Goal: Task Accomplishment & Management: Manage account settings

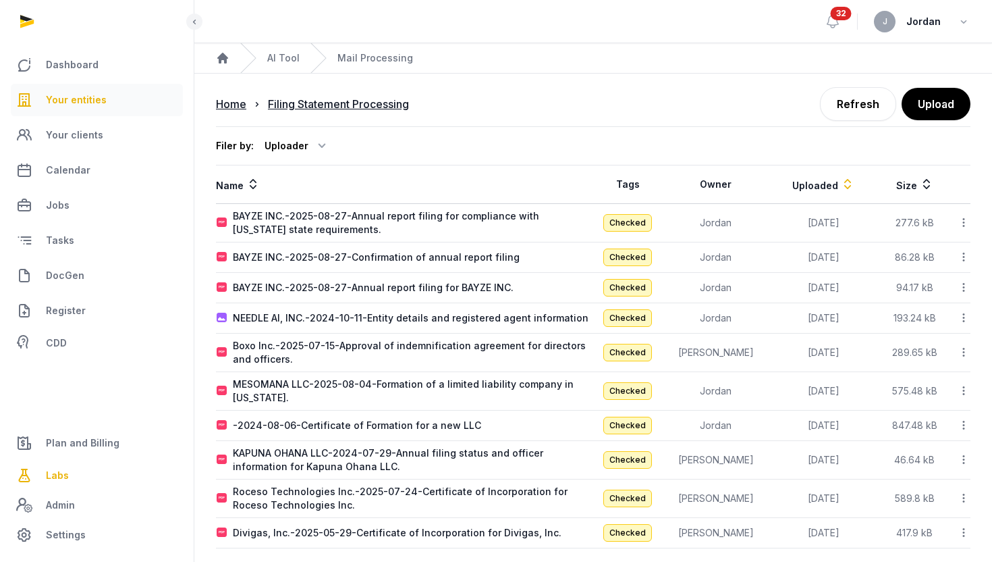
click at [111, 92] on link "Your entities" at bounding box center [97, 100] width 172 height 32
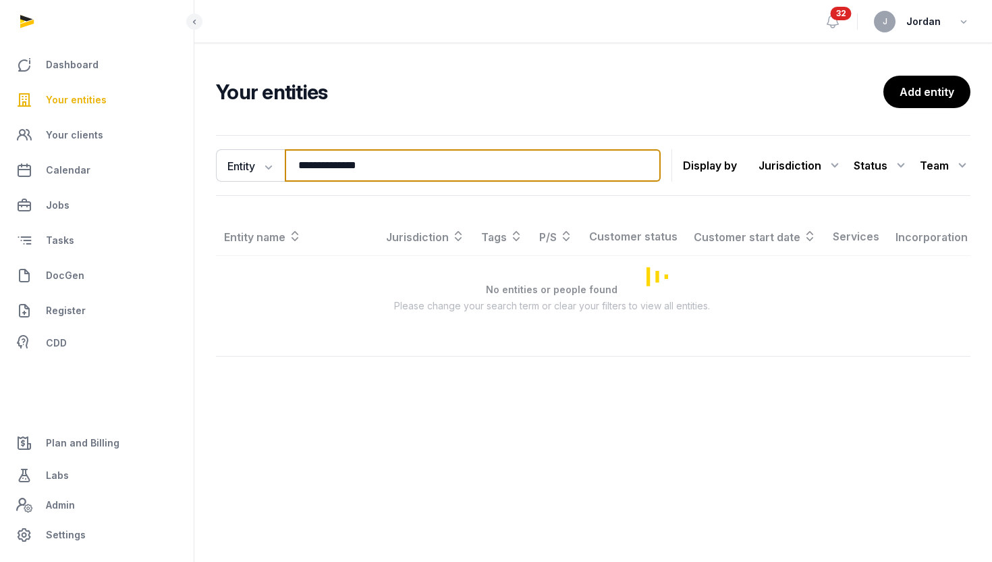
click at [360, 162] on input "**********" at bounding box center [473, 165] width 376 height 32
paste input "**********"
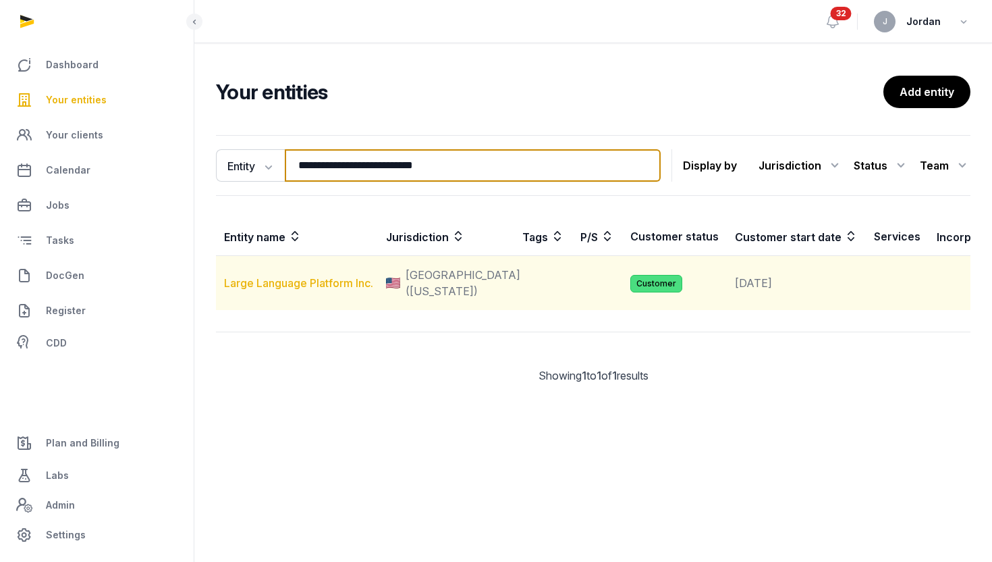
type input "**********"
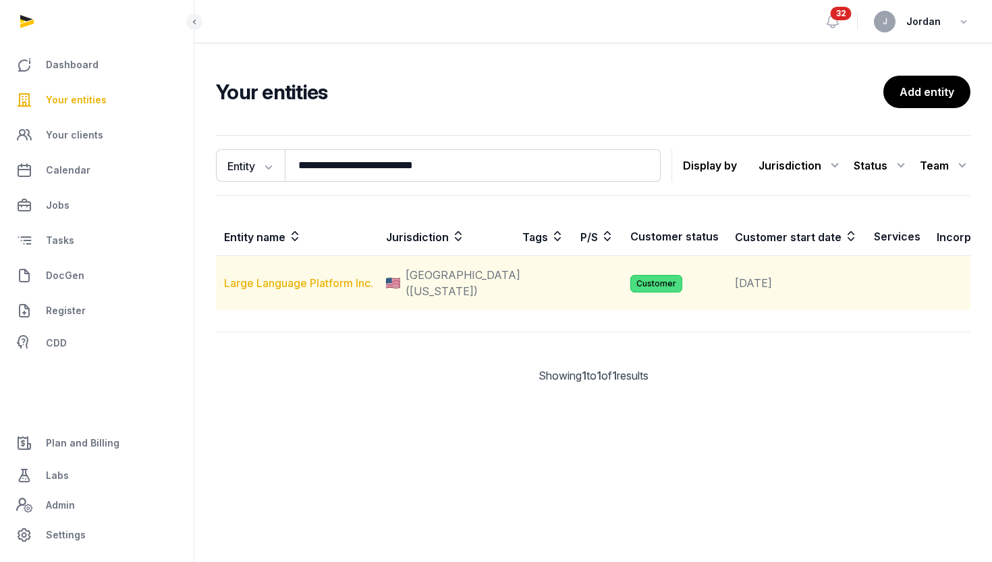
click at [302, 290] on link "Large Language Platform Inc." at bounding box center [298, 283] width 149 height 14
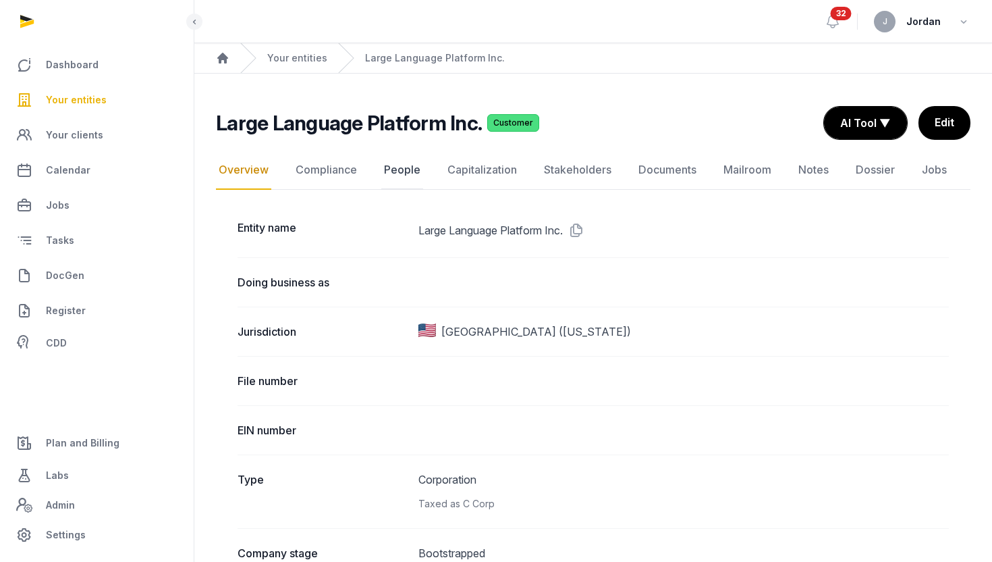
click at [410, 180] on link "People" at bounding box center [402, 170] width 42 height 39
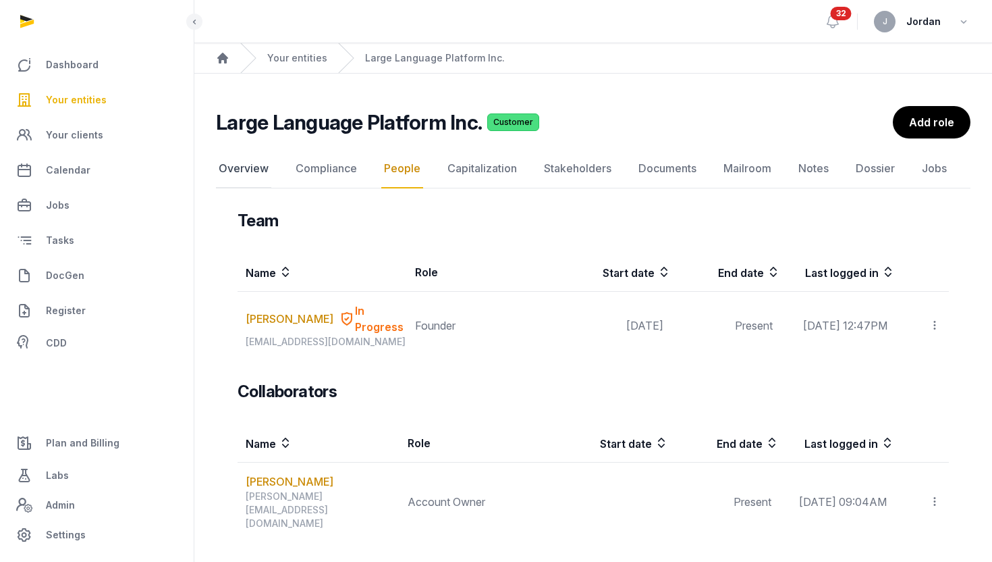
click at [260, 176] on link "Overview" at bounding box center [243, 168] width 55 height 39
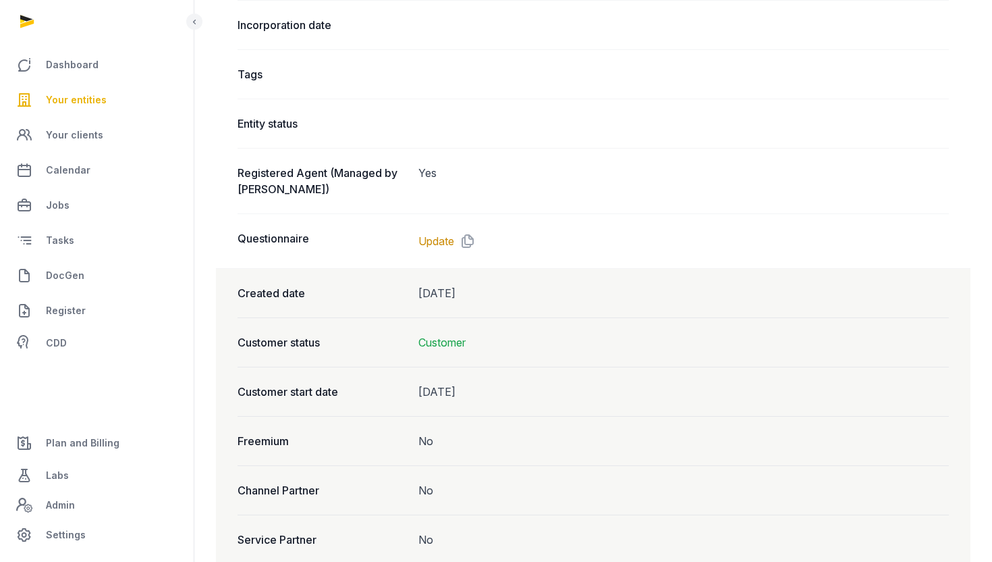
scroll to position [942, 0]
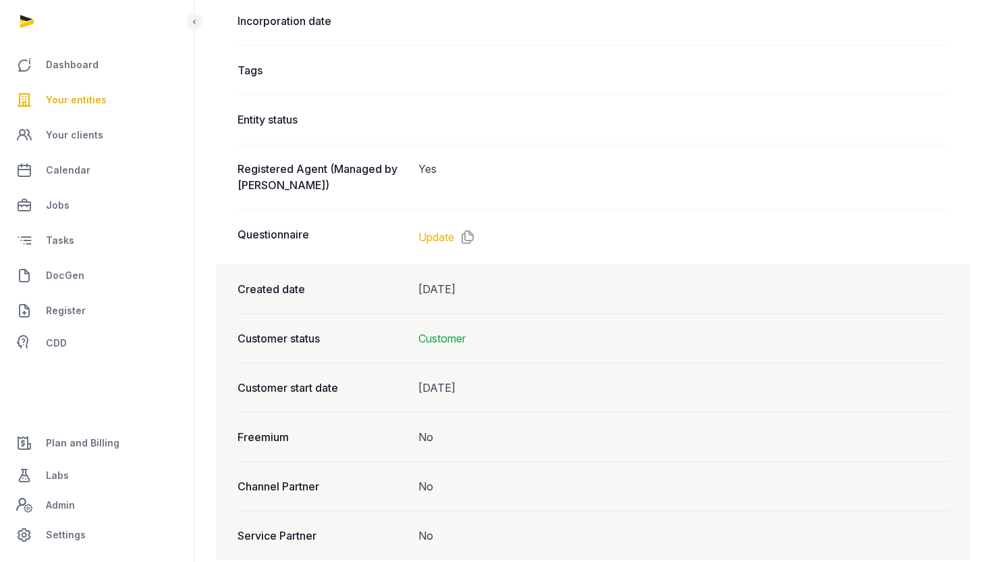
click at [448, 232] on link "Update" at bounding box center [437, 237] width 36 height 16
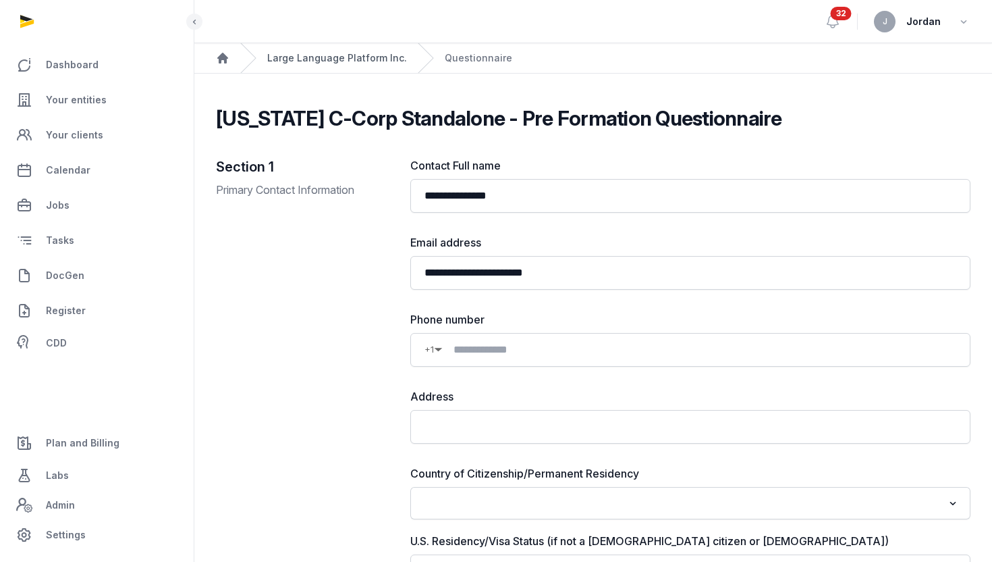
click at [372, 61] on link "Large Language Platform Inc." at bounding box center [337, 58] width 140 height 14
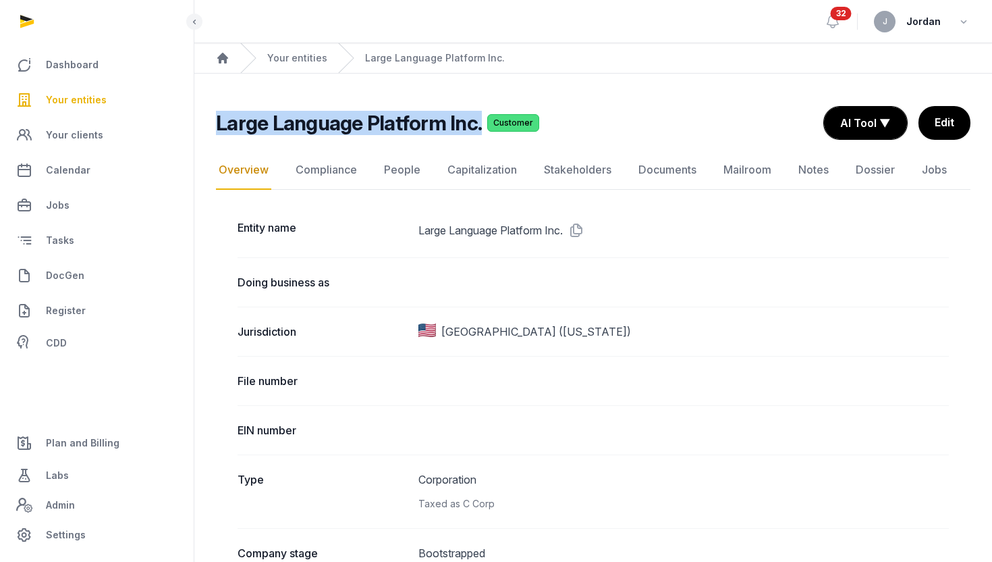
drag, startPoint x: 211, startPoint y: 119, endPoint x: 475, endPoint y: 120, distance: 263.9
copy h2 "Large Language Platform Inc."
click at [414, 176] on link "People" at bounding box center [402, 170] width 42 height 39
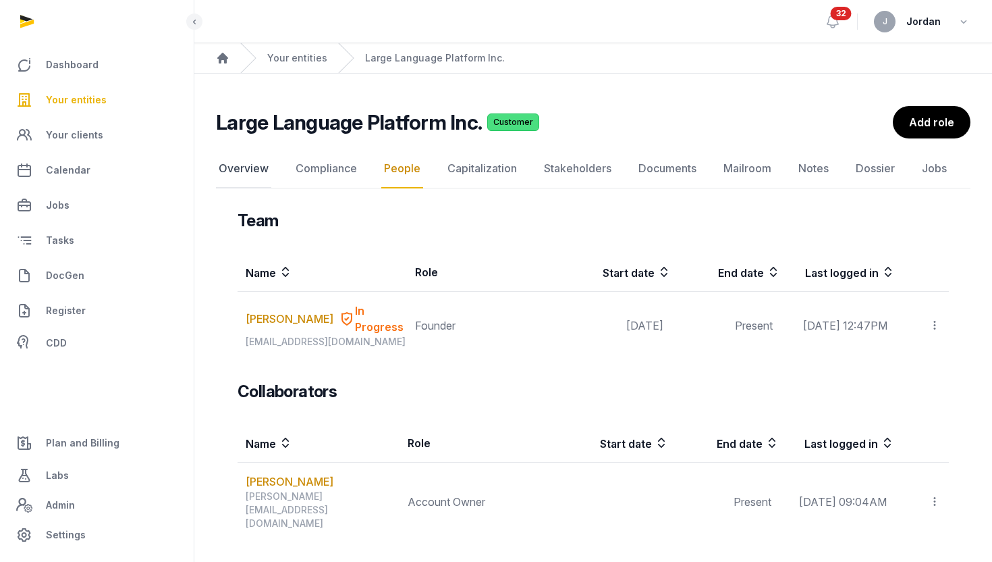
click at [257, 171] on link "Overview" at bounding box center [243, 168] width 55 height 39
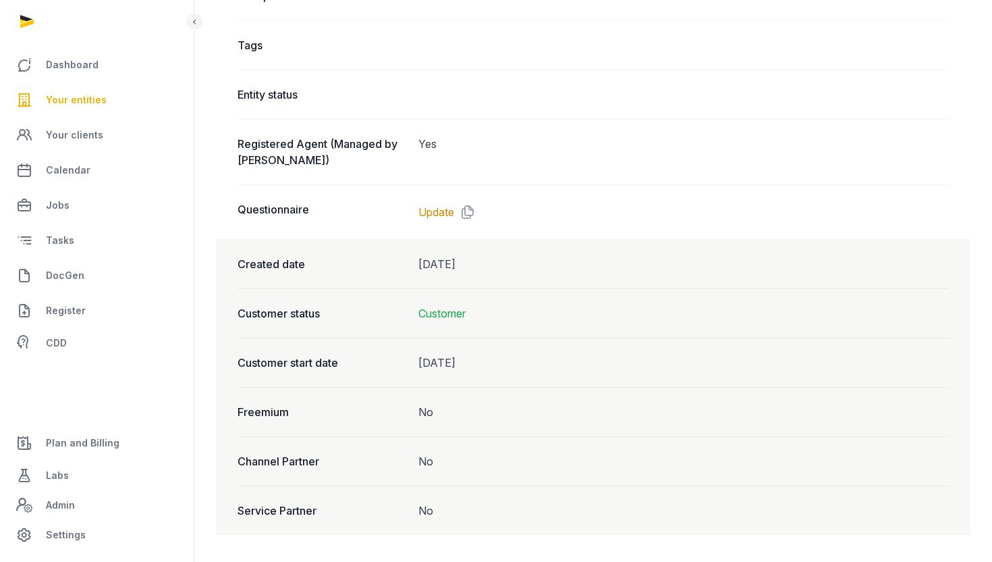
scroll to position [859, 0]
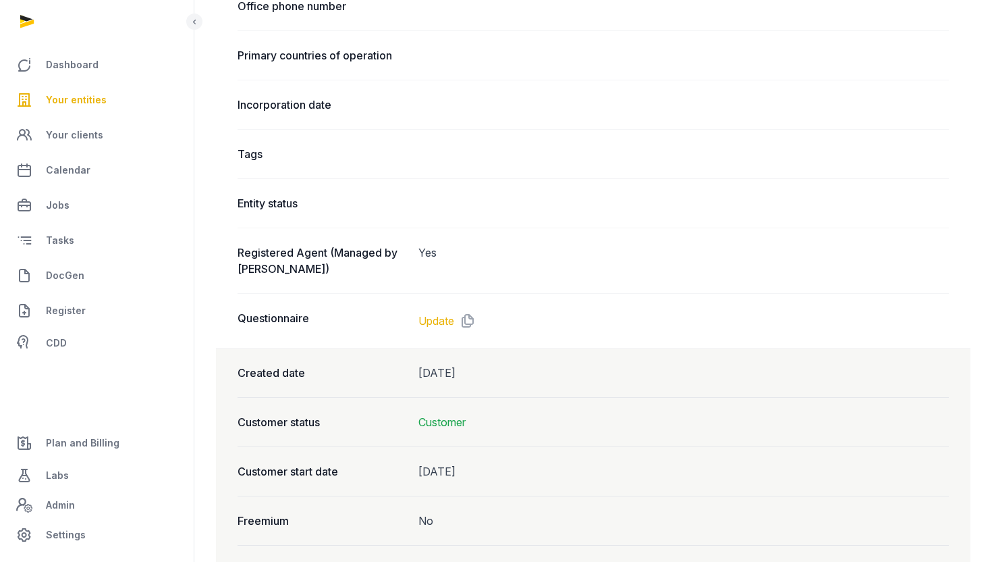
click at [437, 319] on link "Update" at bounding box center [437, 321] width 36 height 16
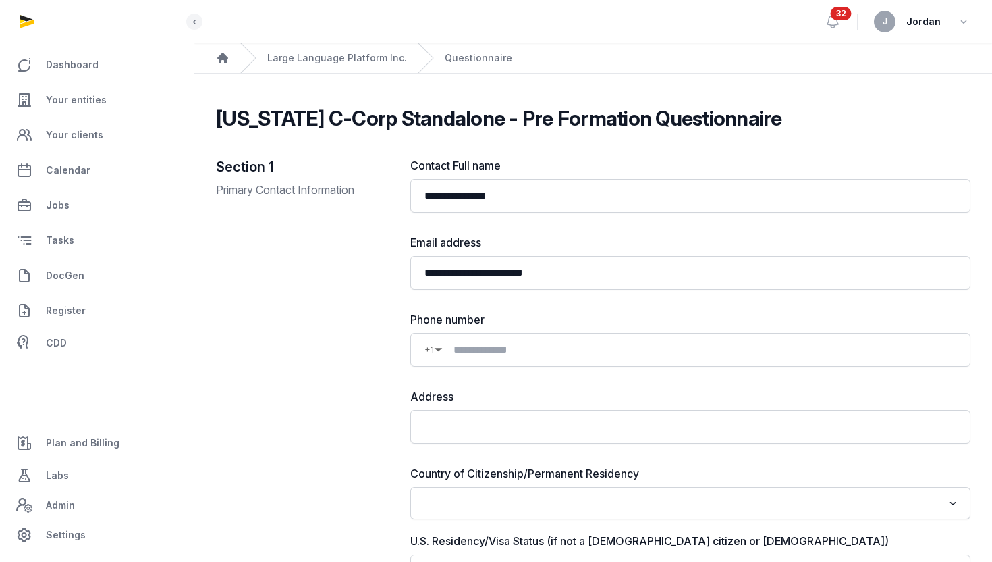
click at [344, 67] on div "Large Language Platform Inc." at bounding box center [323, 58] width 167 height 30
click at [348, 61] on link "Large Language Platform Inc." at bounding box center [337, 58] width 140 height 14
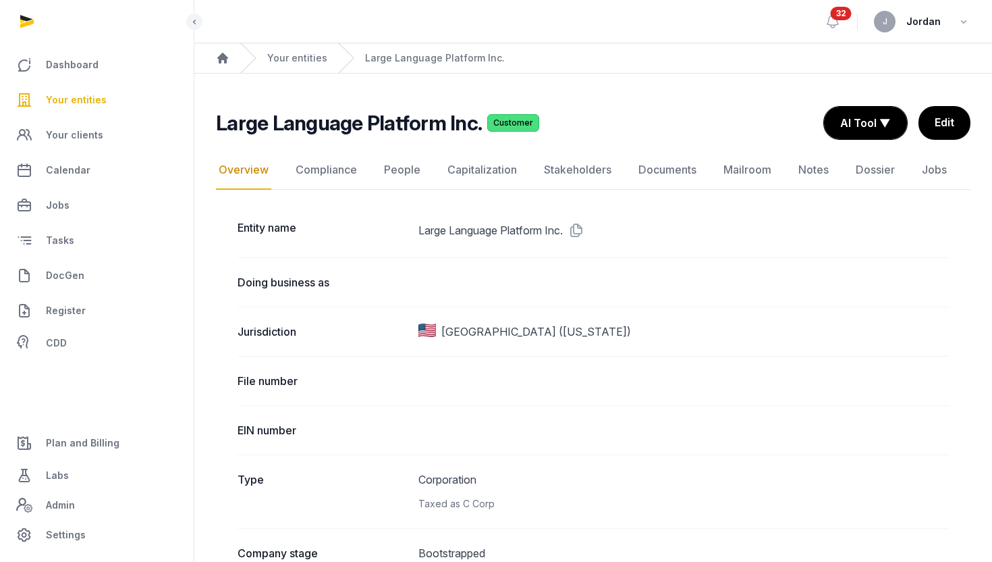
click at [403, 169] on link "People" at bounding box center [402, 170] width 42 height 39
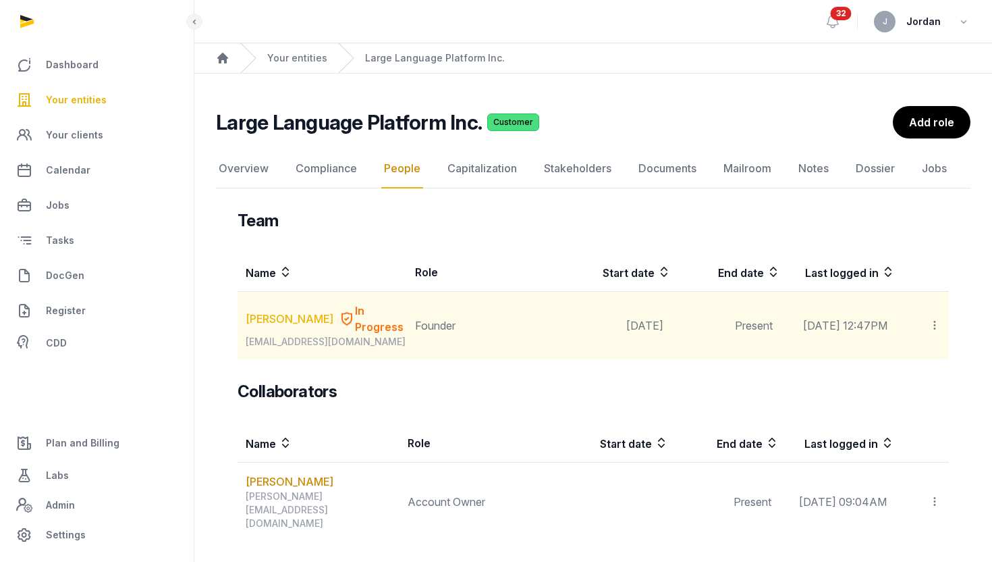
click at [258, 313] on link "Gagandeep Singh" at bounding box center [290, 319] width 88 height 16
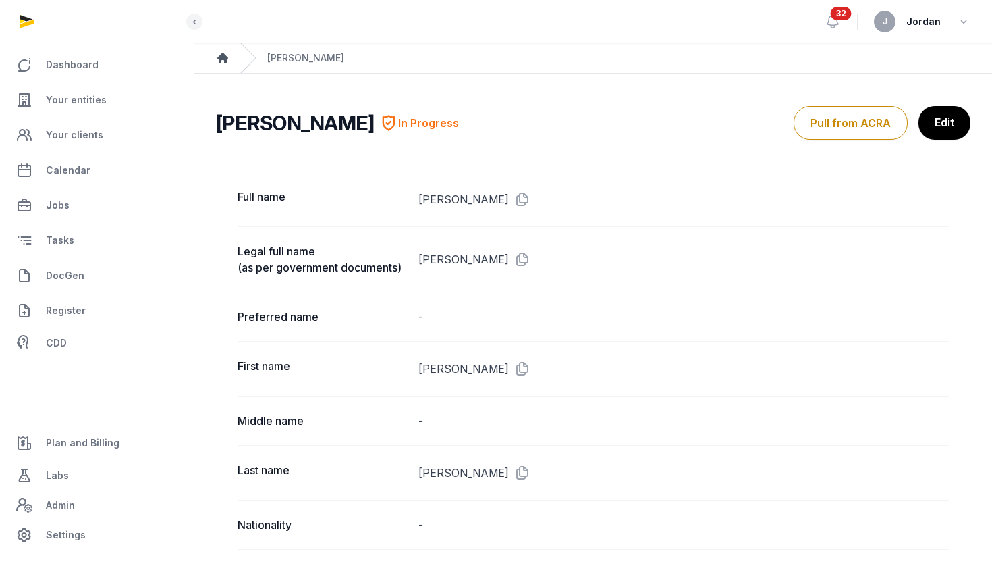
click at [228, 53] on icon "Breadcrumb" at bounding box center [223, 58] width 14 height 14
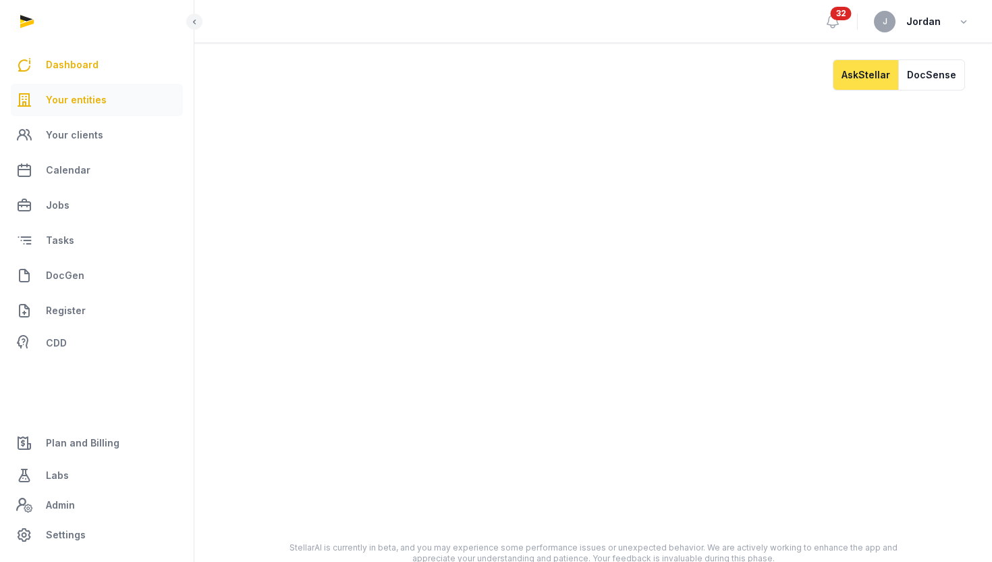
click at [88, 104] on span "Your entities" at bounding box center [76, 100] width 61 height 16
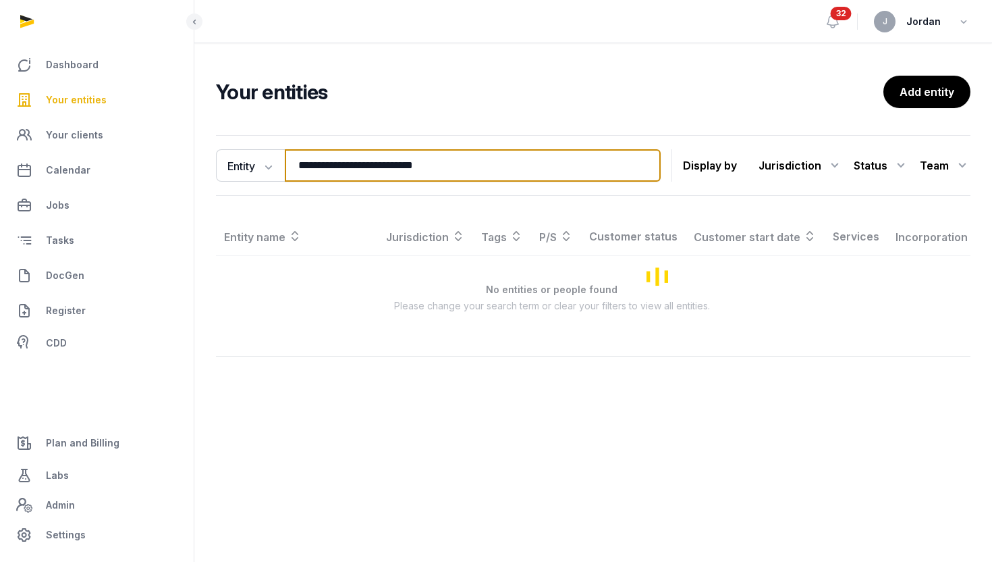
click at [349, 164] on input "**********" at bounding box center [473, 165] width 376 height 32
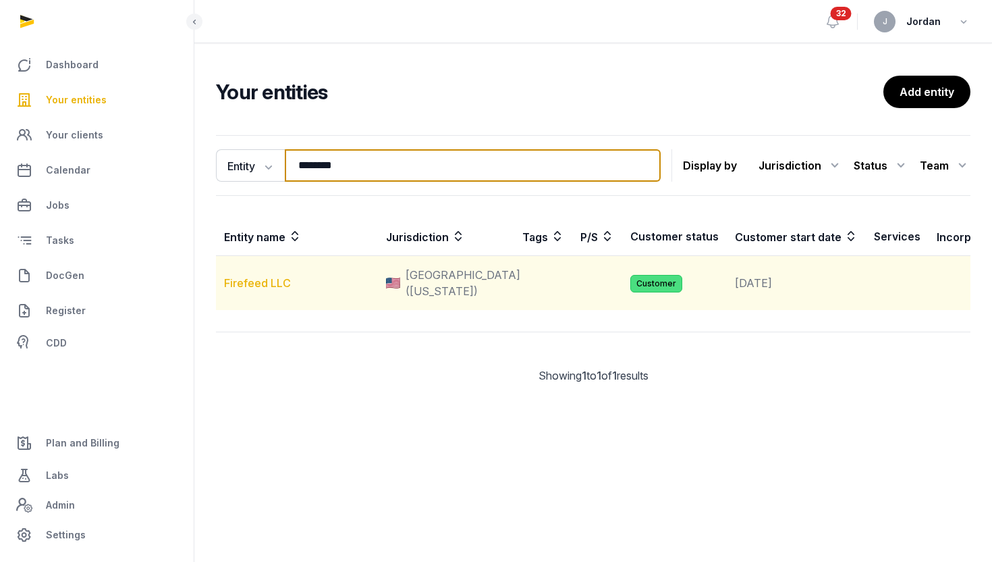
type input "********"
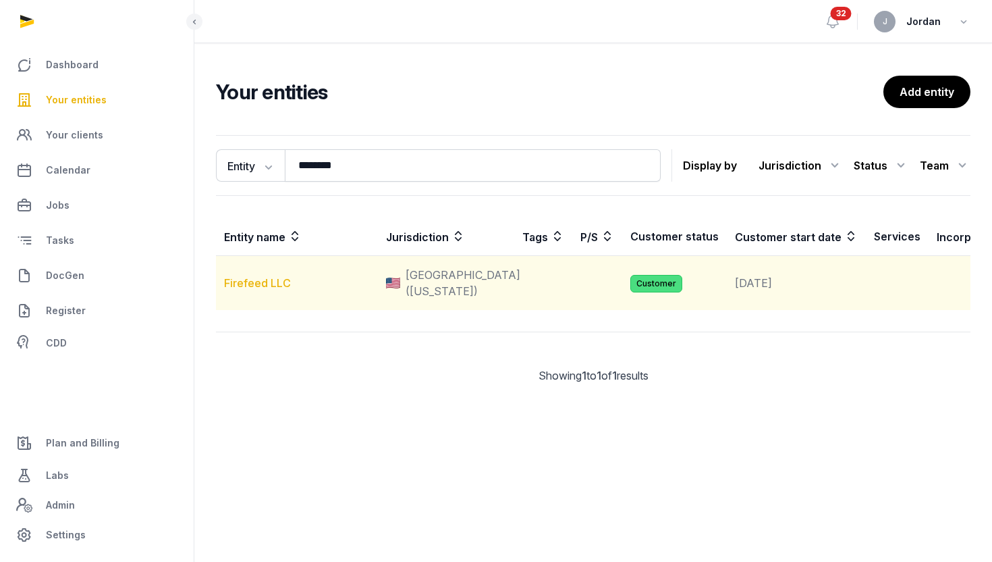
click at [279, 290] on link "Firefeed LLC" at bounding box center [257, 283] width 67 height 14
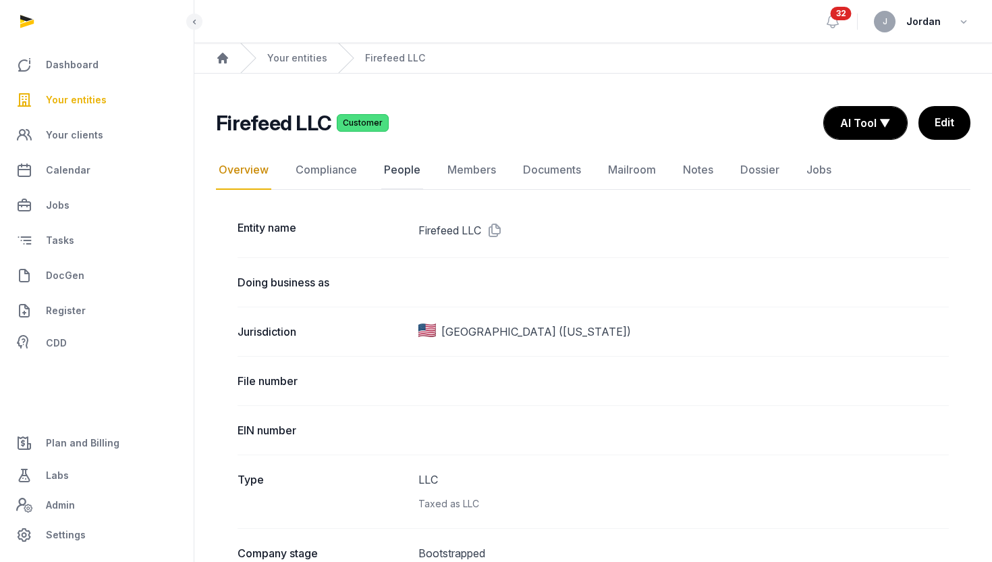
click at [414, 176] on link "People" at bounding box center [402, 170] width 42 height 39
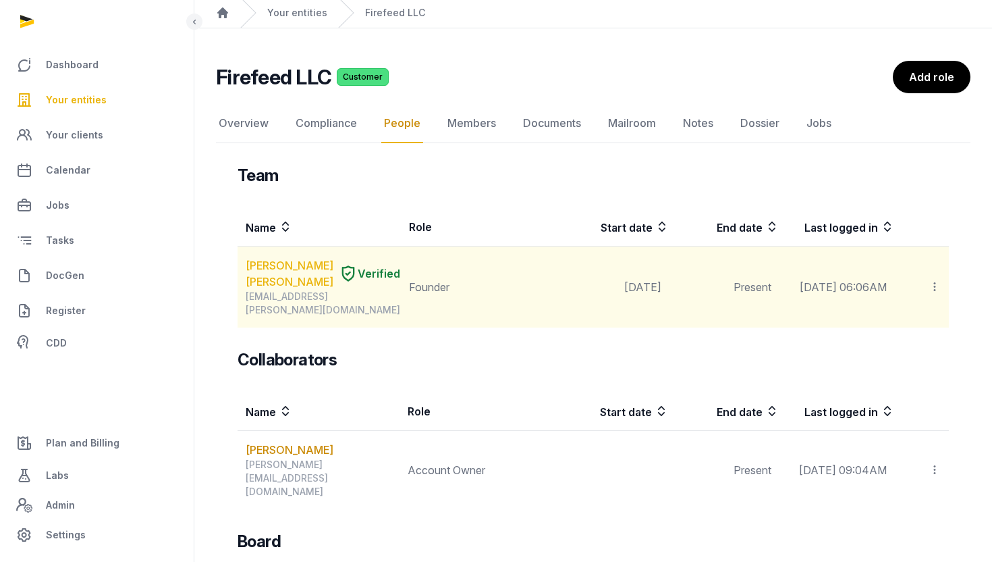
scroll to position [43, 0]
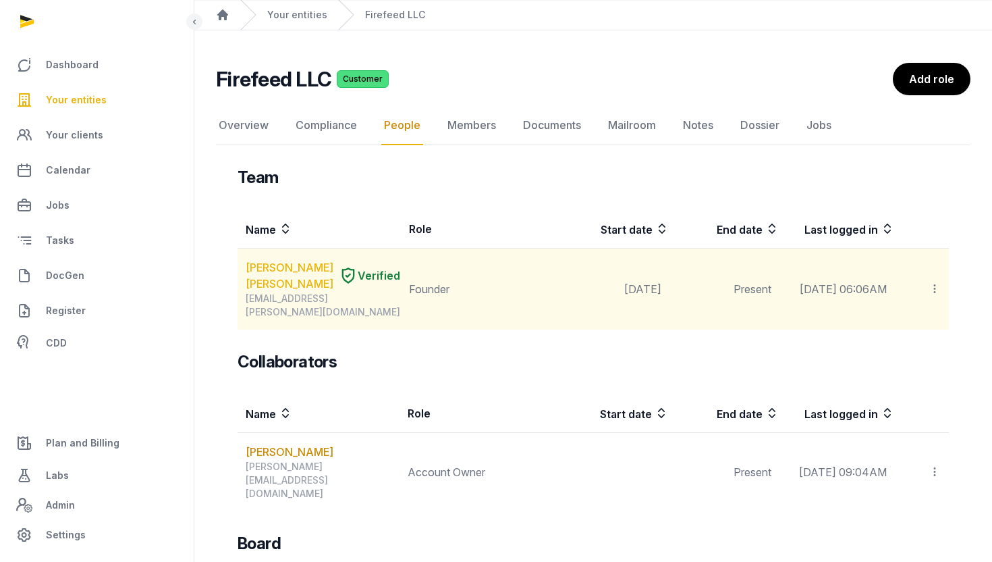
click at [288, 279] on link "VINAY KUMAR KANCHANAPALLY" at bounding box center [290, 275] width 88 height 32
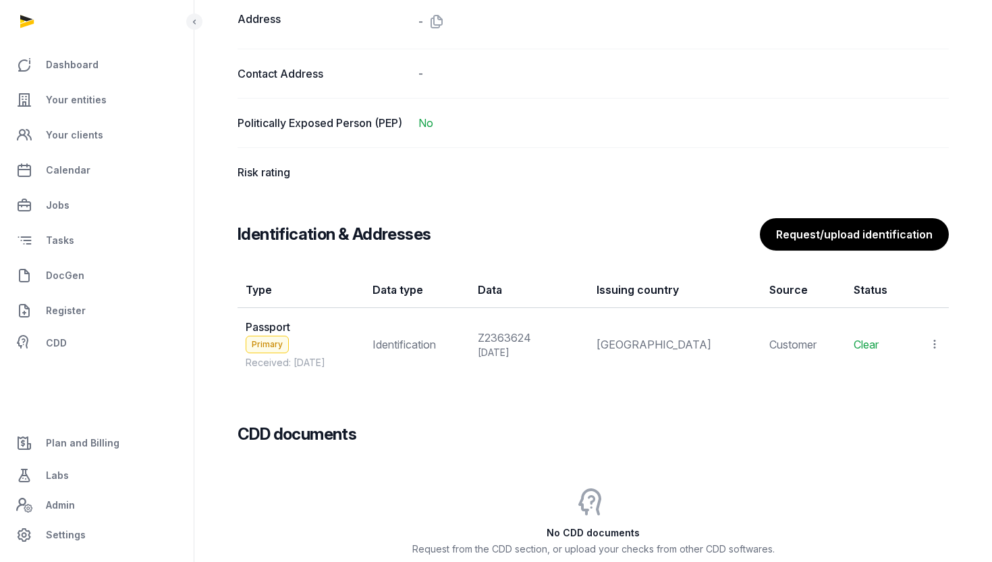
scroll to position [1031, 0]
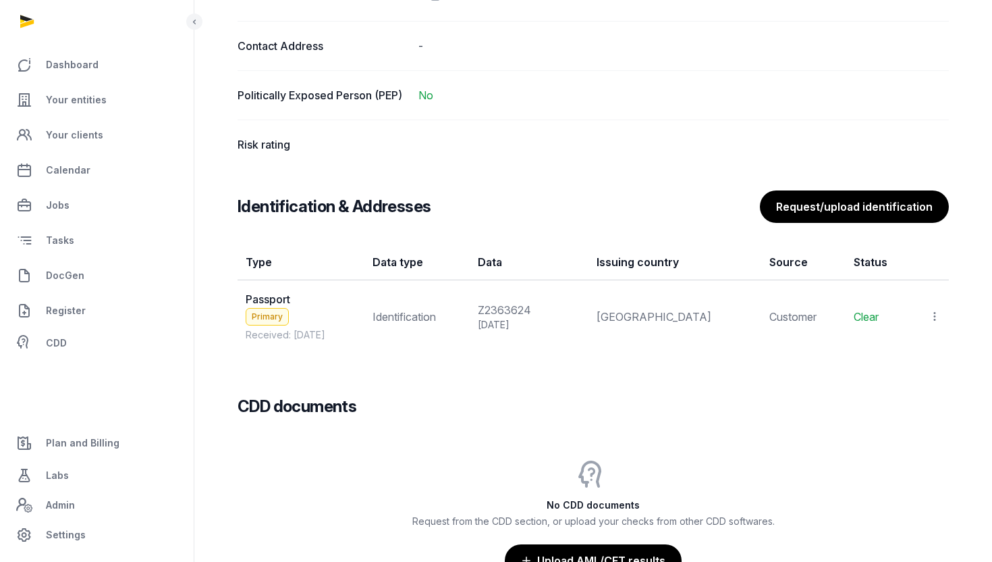
click at [278, 294] on span "Passport" at bounding box center [268, 299] width 45 height 14
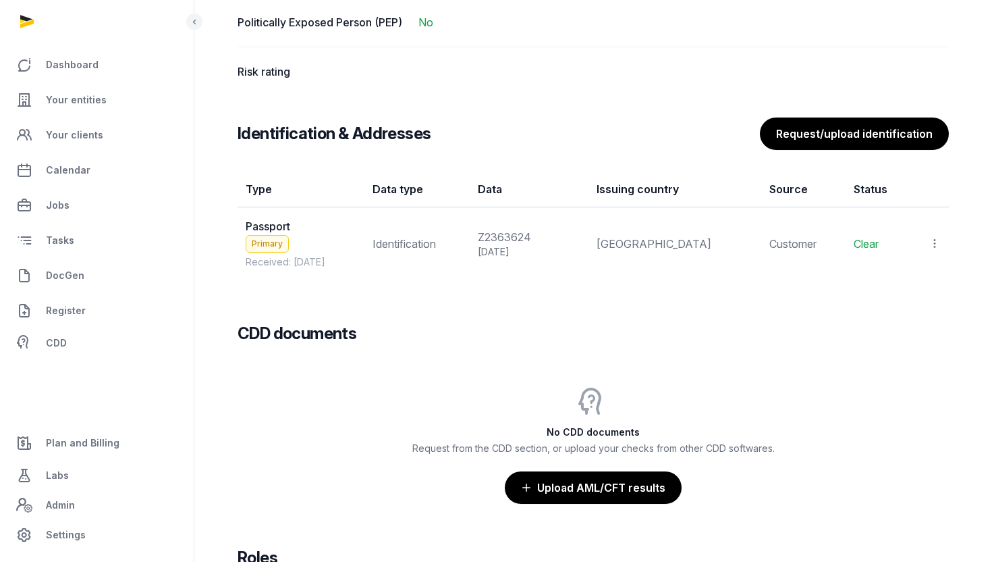
scroll to position [1119, 0]
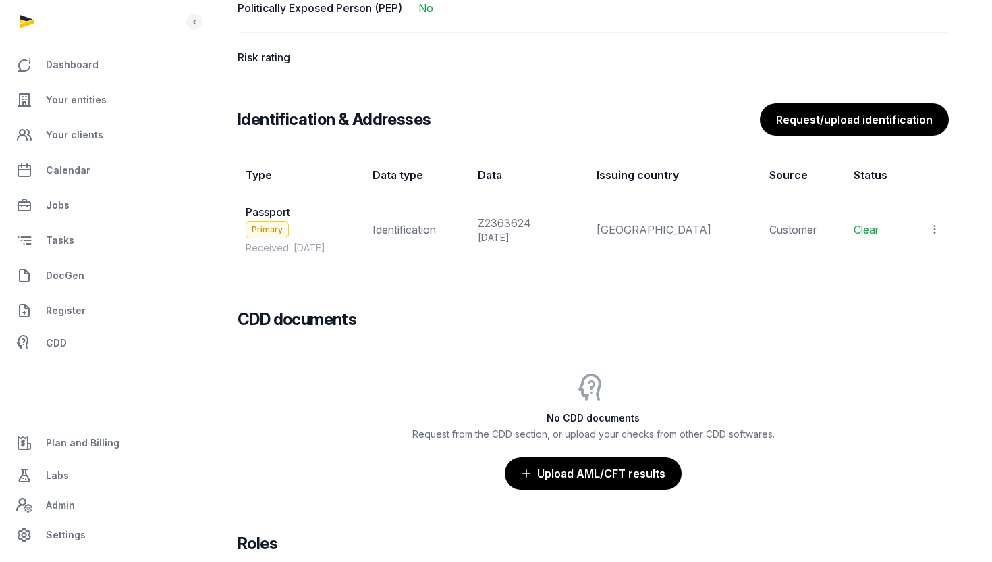
click at [934, 231] on icon at bounding box center [935, 229] width 12 height 14
click at [905, 269] on span "View" at bounding box center [915, 266] width 24 height 14
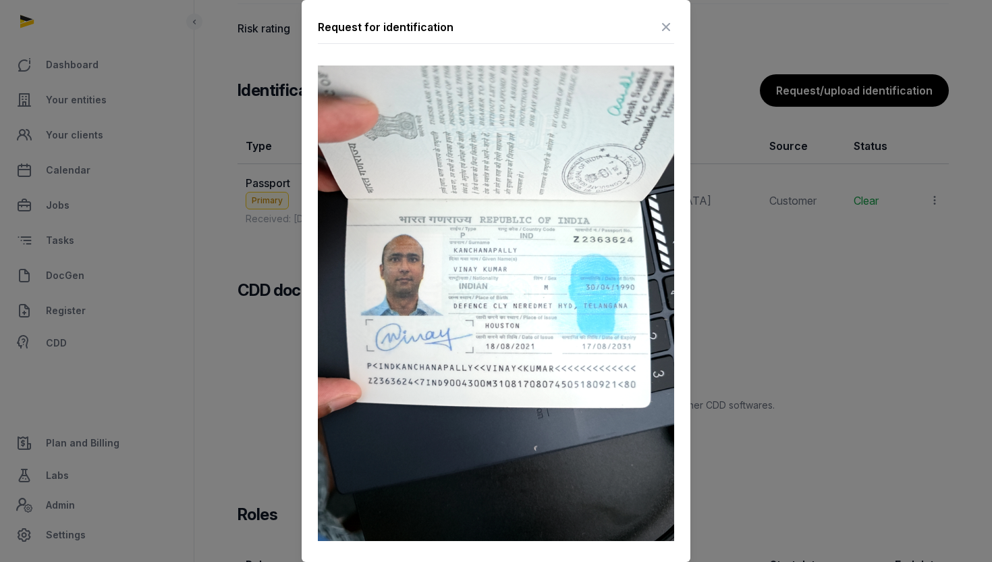
scroll to position [1146, 0]
click at [768, 335] on div at bounding box center [496, 281] width 992 height 562
click at [670, 32] on icon at bounding box center [666, 27] width 16 height 22
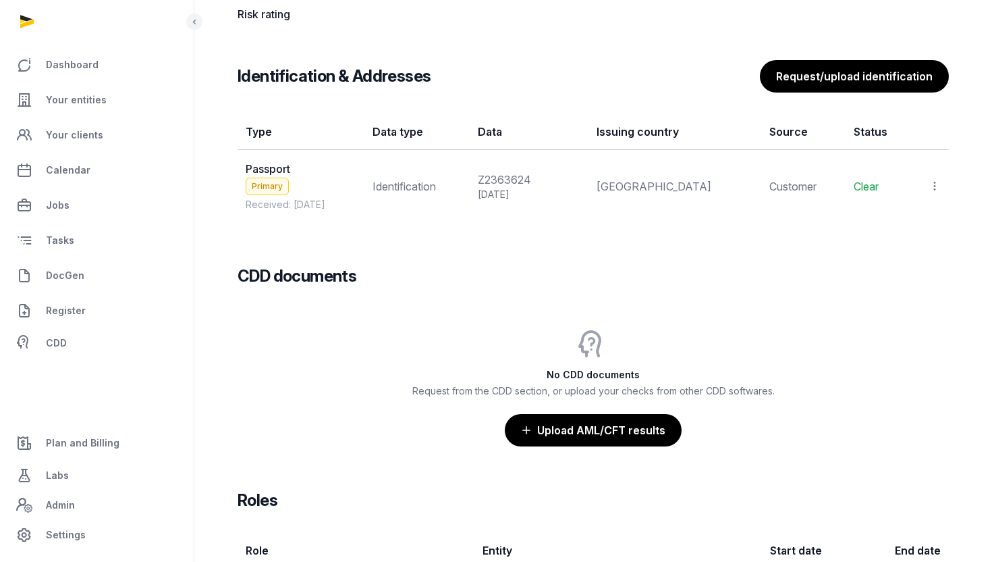
scroll to position [1156, 0]
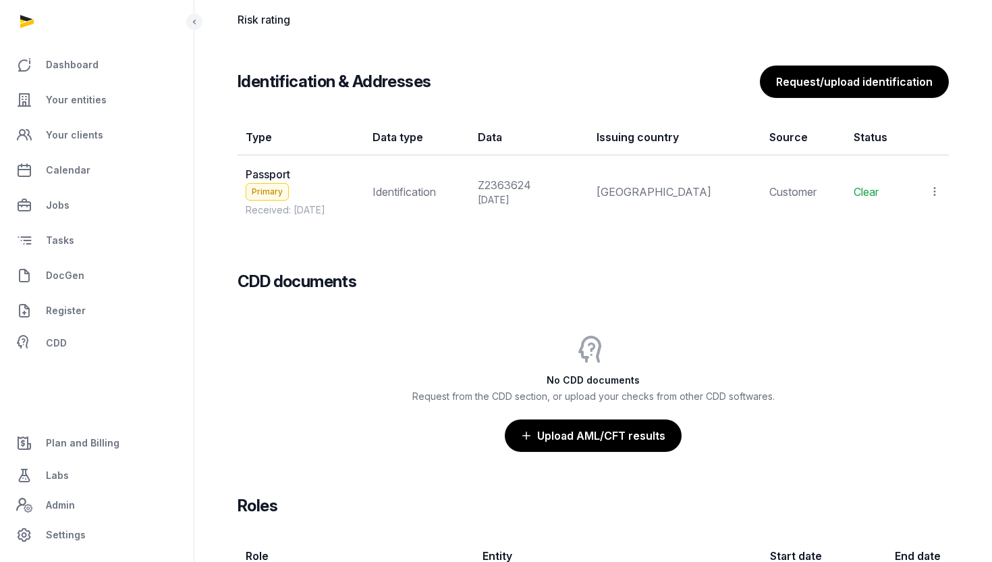
click at [927, 188] on div at bounding box center [930, 191] width 22 height 19
click at [906, 256] on span "Populate Information" at bounding box center [875, 255] width 103 height 14
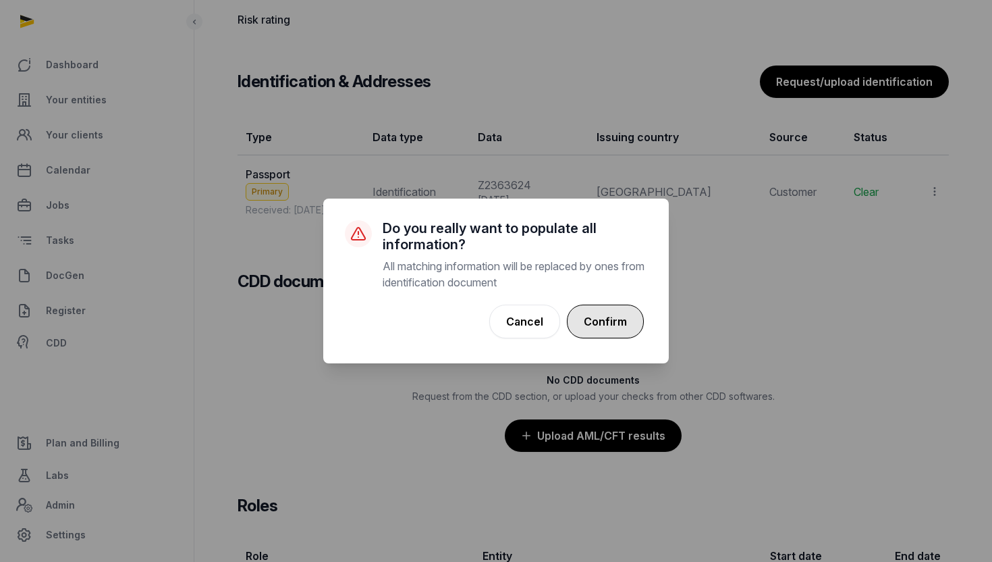
click at [594, 327] on button "Confirm" at bounding box center [605, 321] width 77 height 34
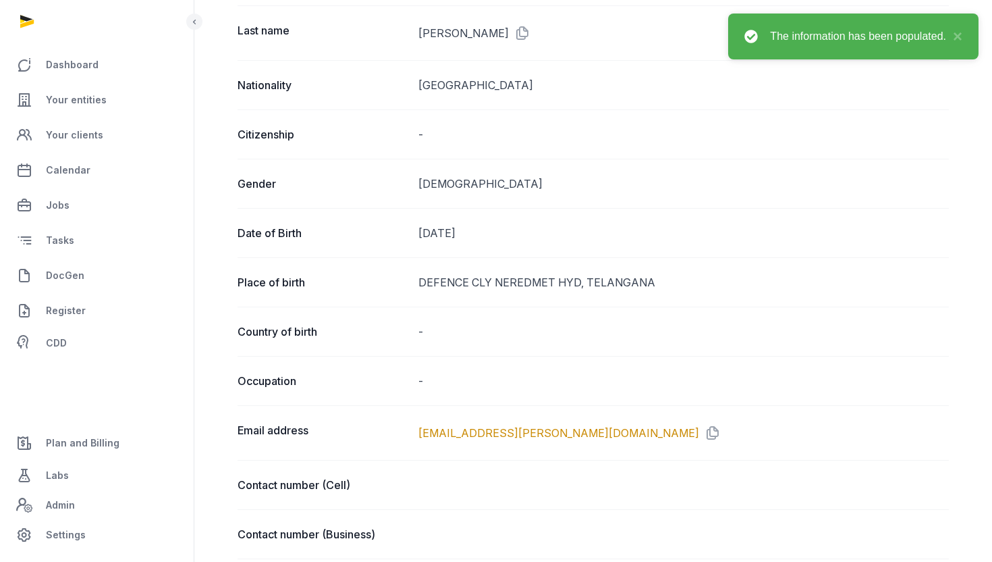
scroll to position [238, 0]
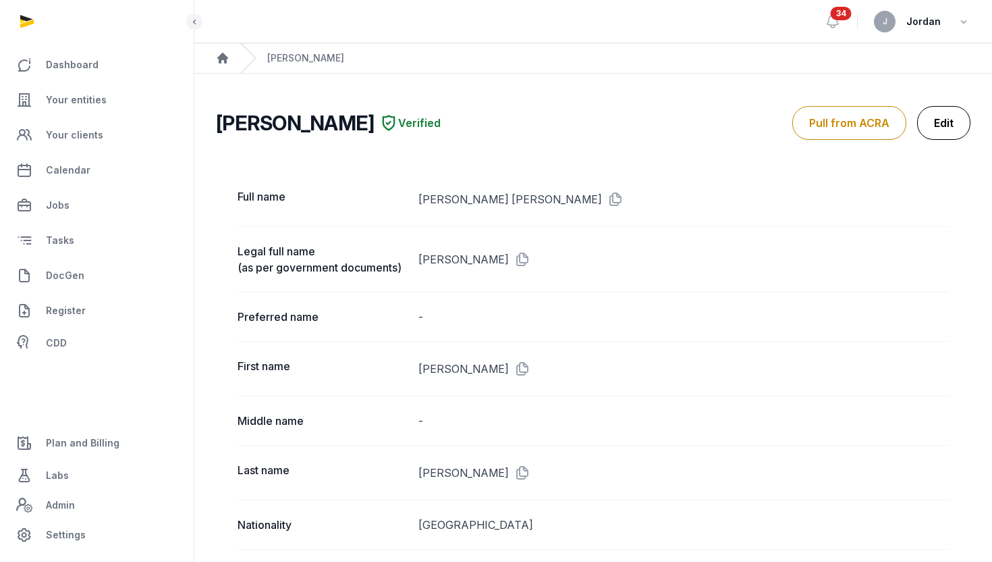
click at [954, 122] on link "Edit" at bounding box center [943, 123] width 53 height 34
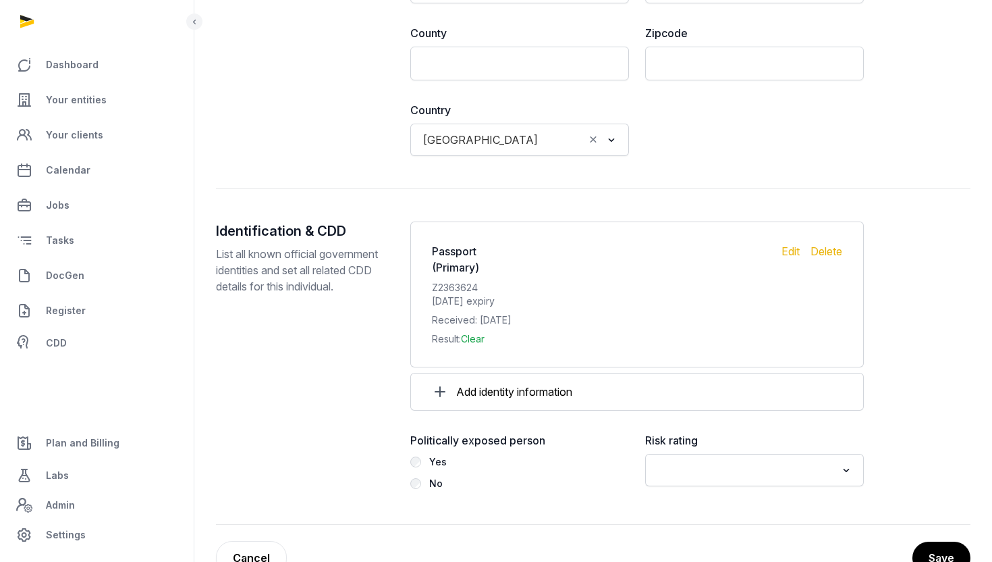
scroll to position [1421, 0]
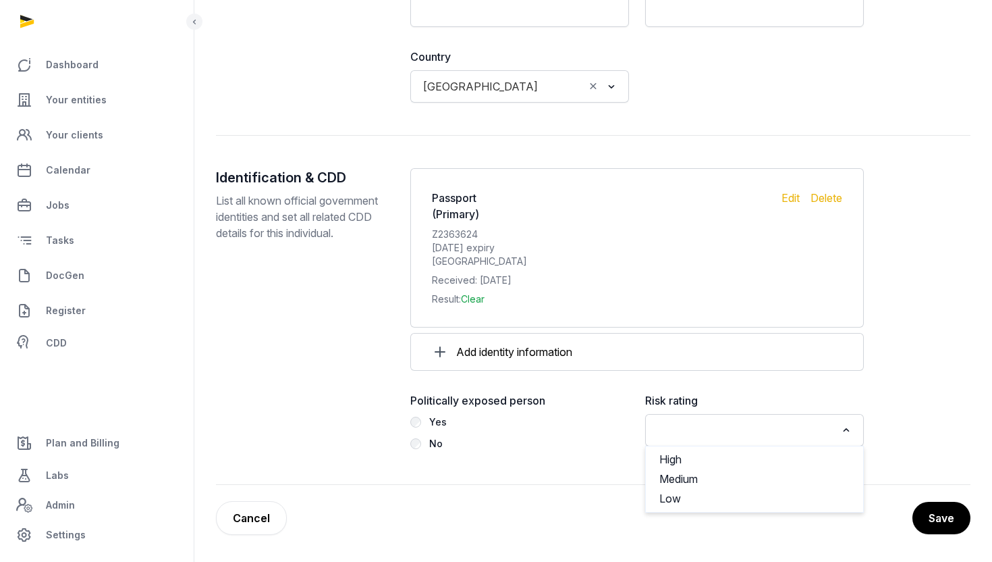
click at [722, 421] on input "Search for option" at bounding box center [744, 430] width 183 height 19
click at [706, 495] on li "Low" at bounding box center [754, 499] width 217 height 20
click at [923, 515] on button "Save" at bounding box center [940, 518] width 59 height 34
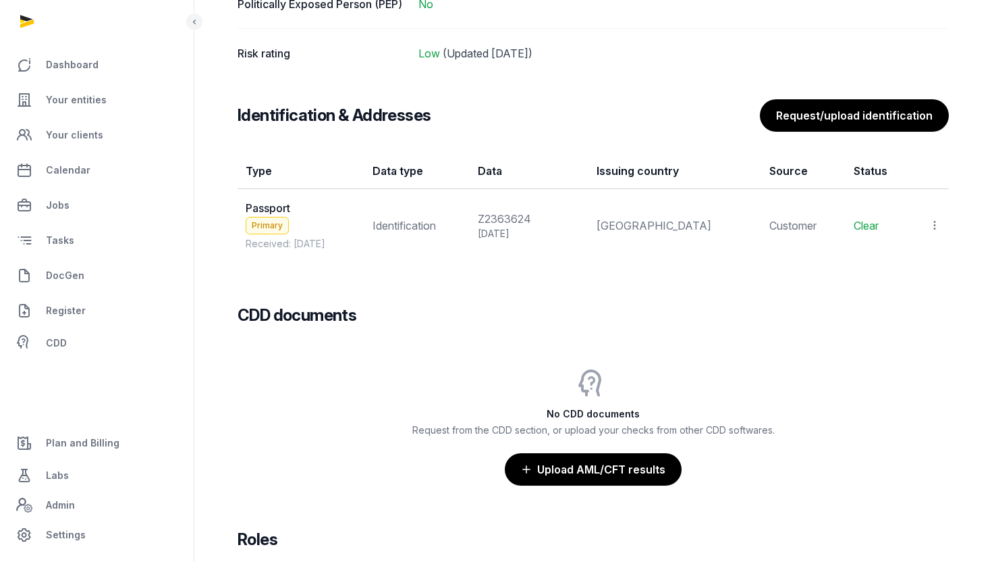
scroll to position [1111, 0]
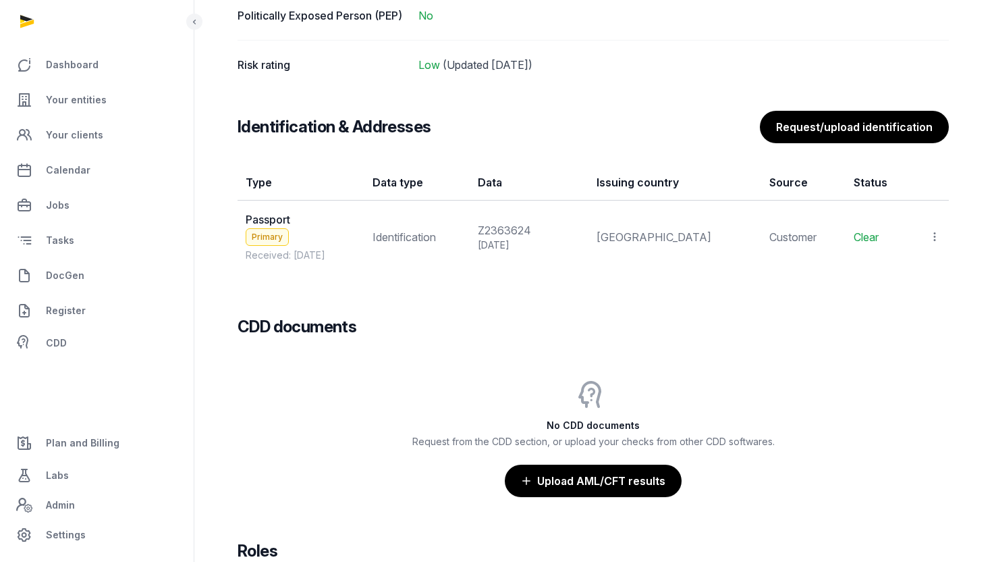
click at [929, 234] on icon at bounding box center [935, 237] width 12 height 14
click at [903, 271] on span "View" at bounding box center [915, 274] width 24 height 14
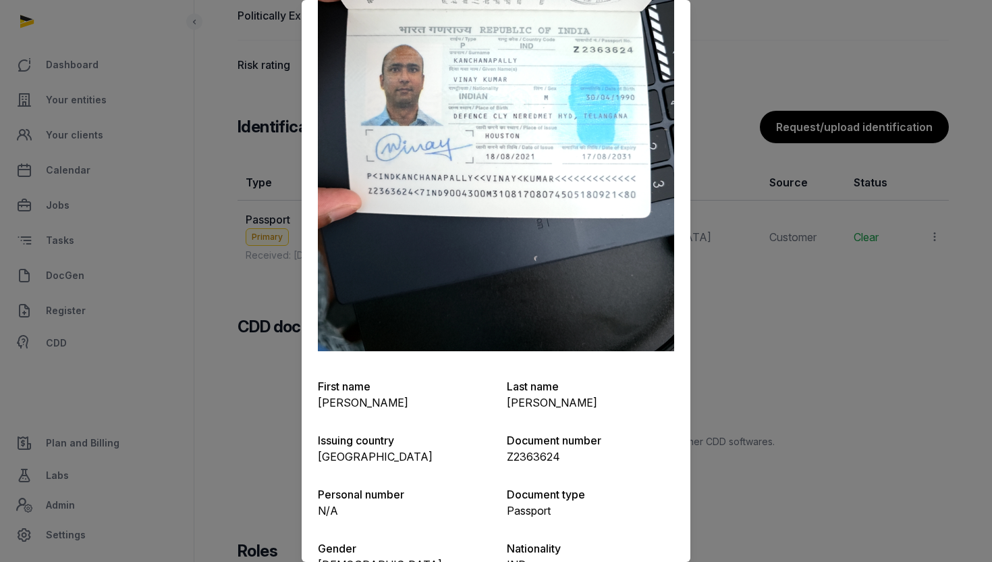
scroll to position [187, 0]
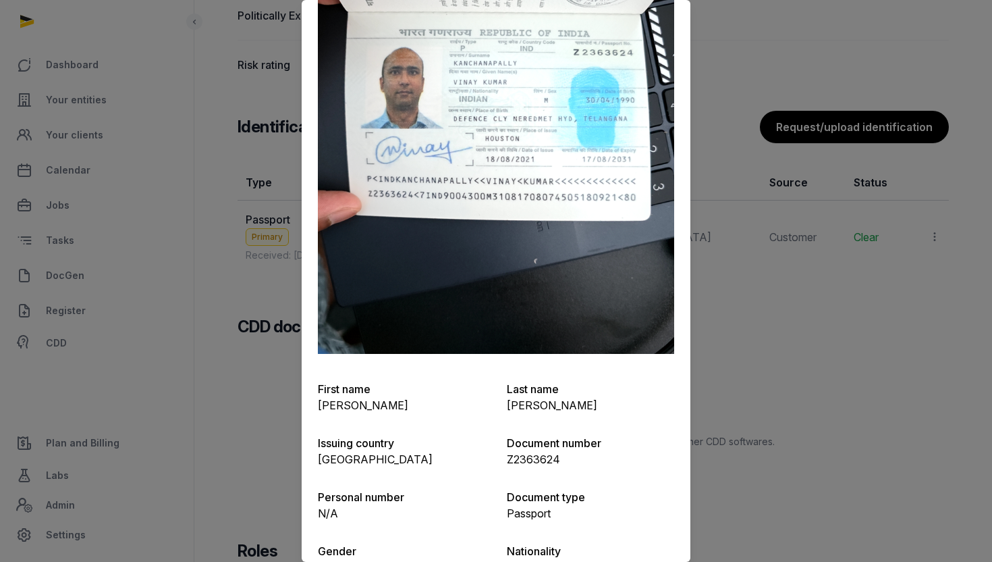
click at [763, 383] on div at bounding box center [496, 281] width 992 height 562
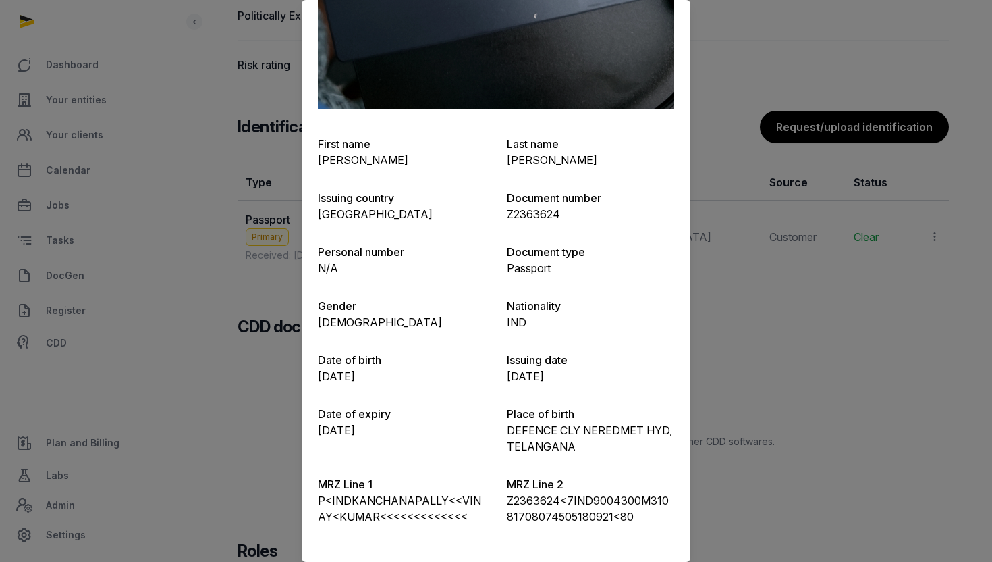
scroll to position [433, 0]
click at [830, 371] on div at bounding box center [496, 281] width 992 height 562
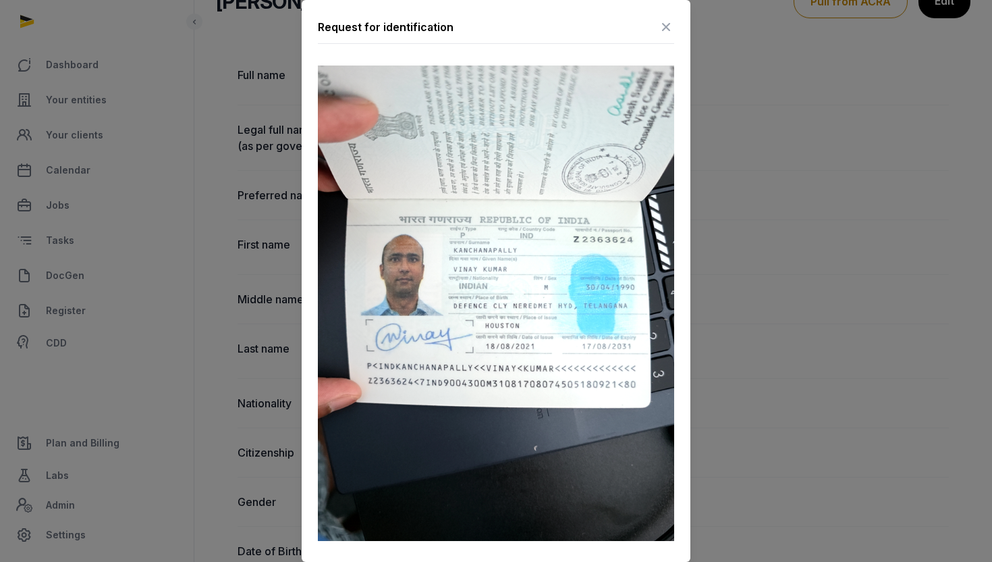
scroll to position [0, 0]
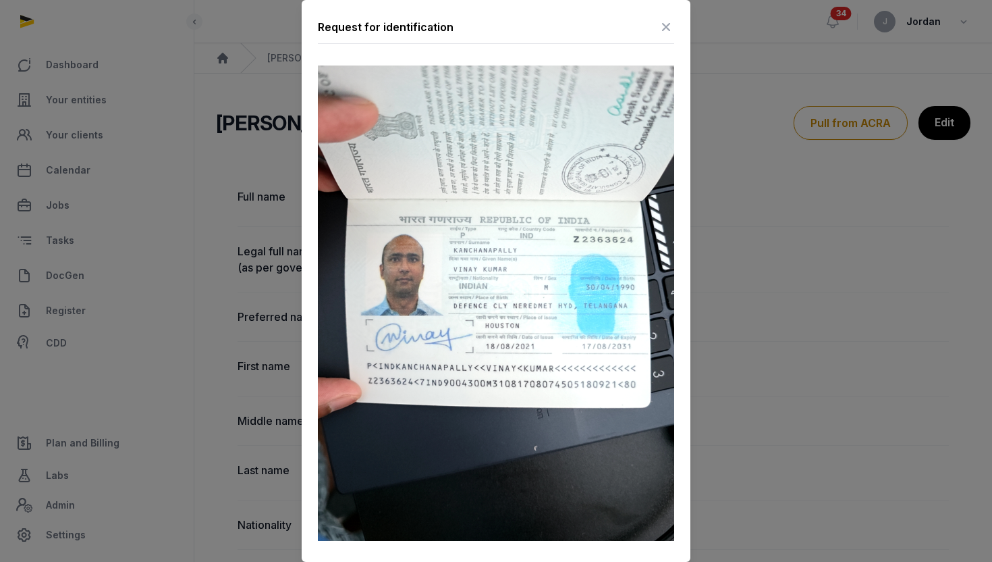
click at [668, 26] on icon at bounding box center [666, 27] width 16 height 22
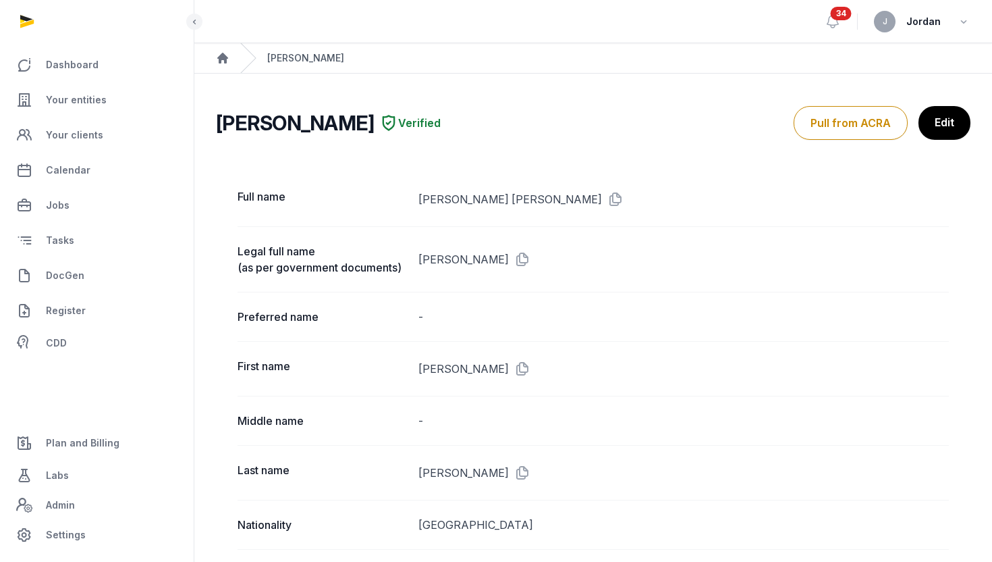
click at [293, 57] on div "Vinay Kanchanapally" at bounding box center [305, 58] width 77 height 14
click at [61, 269] on span "DocGen" at bounding box center [65, 275] width 38 height 16
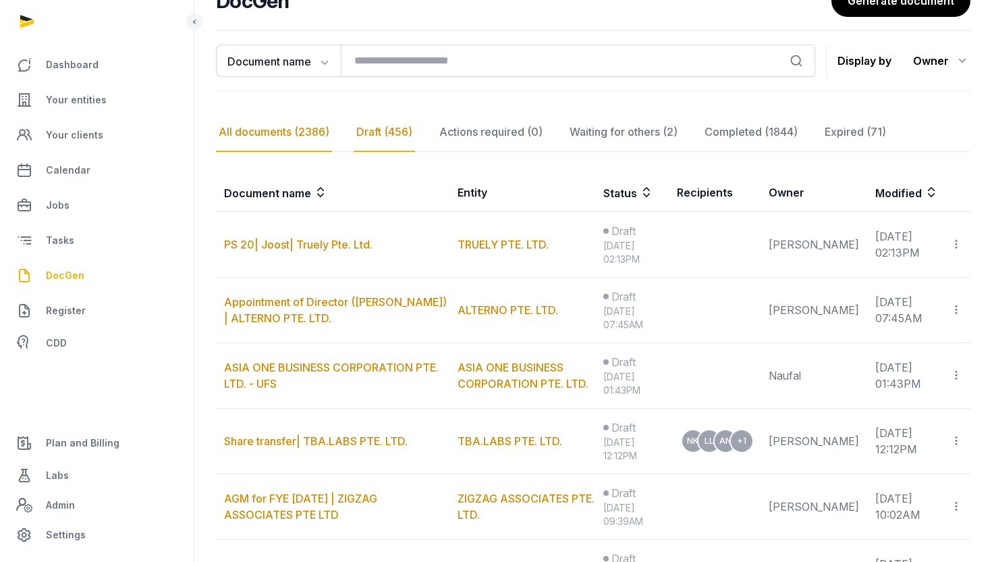
scroll to position [121, 0]
click at [300, 132] on div "All documents (2386)" at bounding box center [274, 132] width 116 height 39
